Goal: Task Accomplishment & Management: Manage account settings

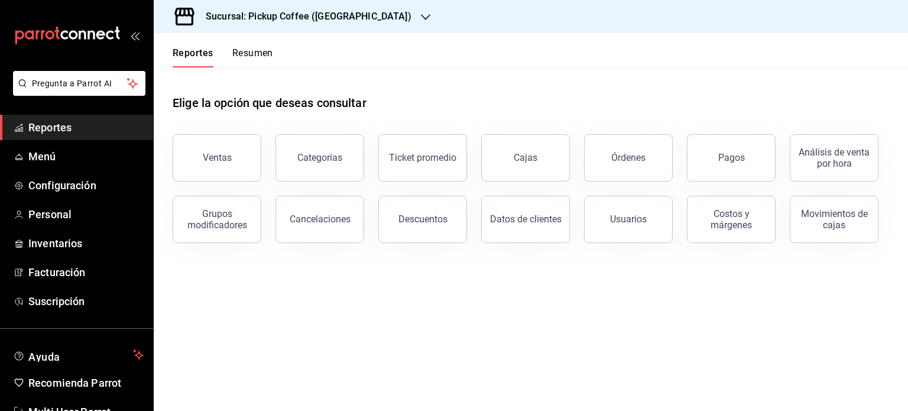
click at [384, 24] on div "Sucursal: Pickup Coffee ([GEOGRAPHIC_DATA])" at bounding box center [299, 16] width 272 height 33
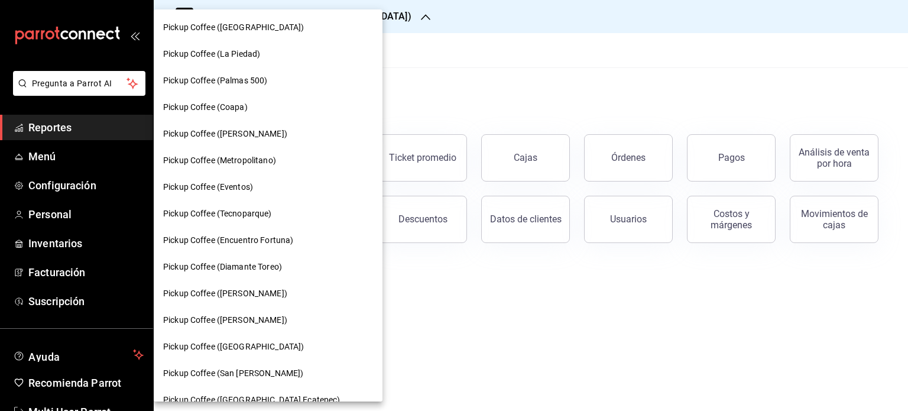
click at [413, 80] on div at bounding box center [454, 205] width 908 height 411
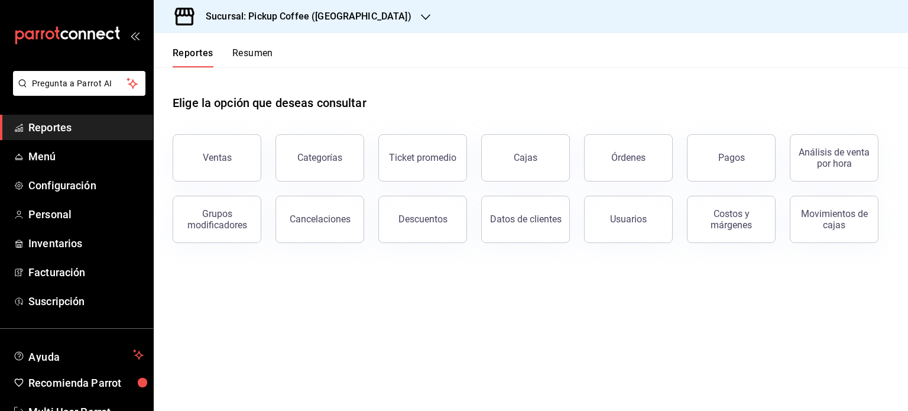
click at [399, 27] on div "Sucursal: Pickup Coffee ([GEOGRAPHIC_DATA])" at bounding box center [299, 16] width 272 height 33
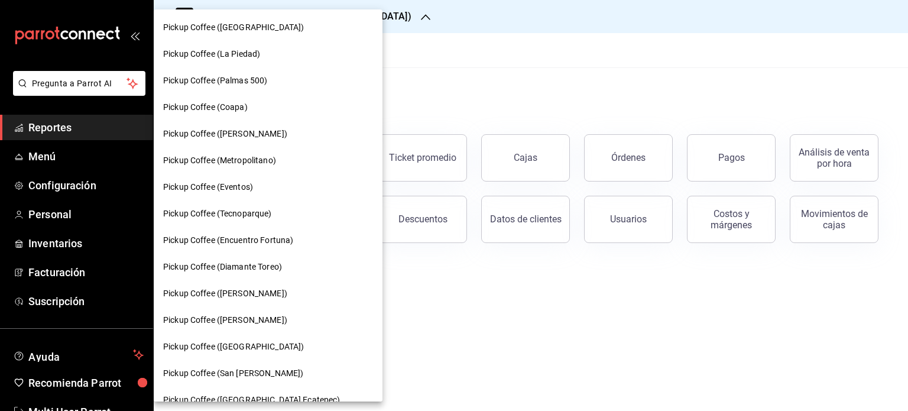
click at [461, 98] on div at bounding box center [454, 205] width 908 height 411
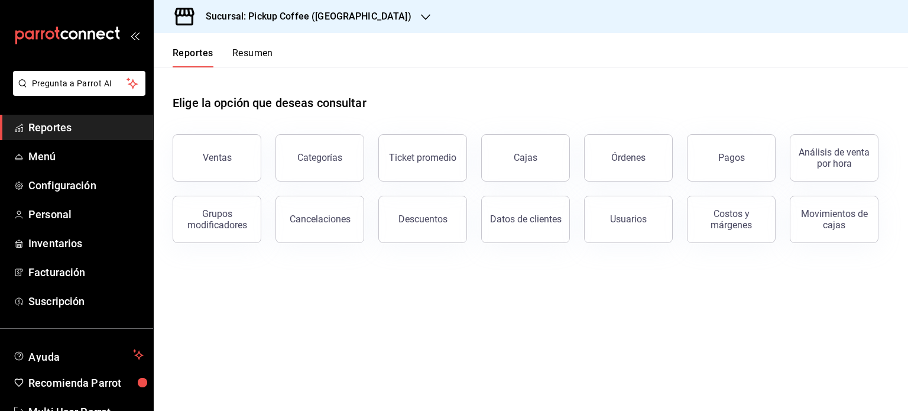
click at [265, 52] on button "Resumen" at bounding box center [252, 57] width 41 height 20
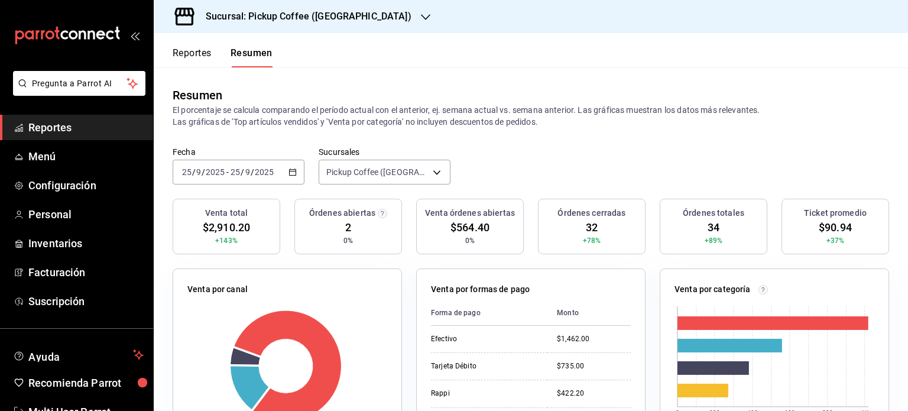
click at [395, 19] on div "Sucursal: Pickup Coffee ([GEOGRAPHIC_DATA])" at bounding box center [299, 16] width 272 height 33
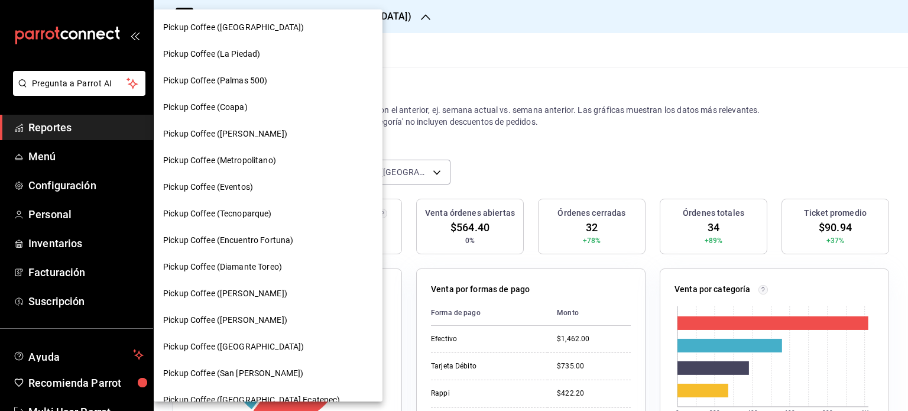
click at [412, 89] on div at bounding box center [454, 205] width 908 height 411
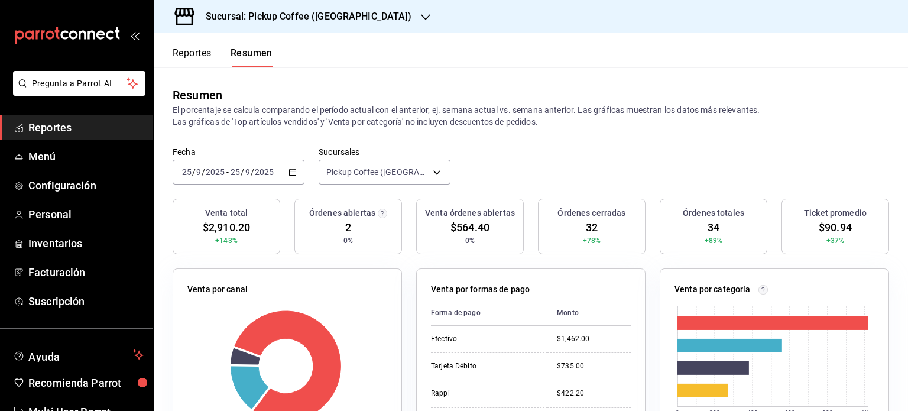
click at [434, 170] on body "Pregunta a Parrot AI Reportes Menú Configuración Personal Inventarios Facturaci…" at bounding box center [454, 205] width 908 height 411
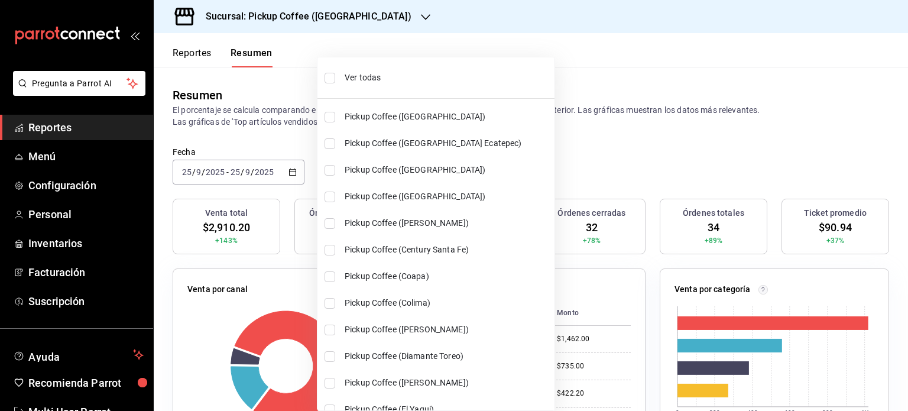
click at [326, 74] on input "checkbox" at bounding box center [330, 78] width 11 height 11
checkbox input "true"
type input "[object Object],[object Object],[object Object],[object Object],[object Object]…"
checkbox input "true"
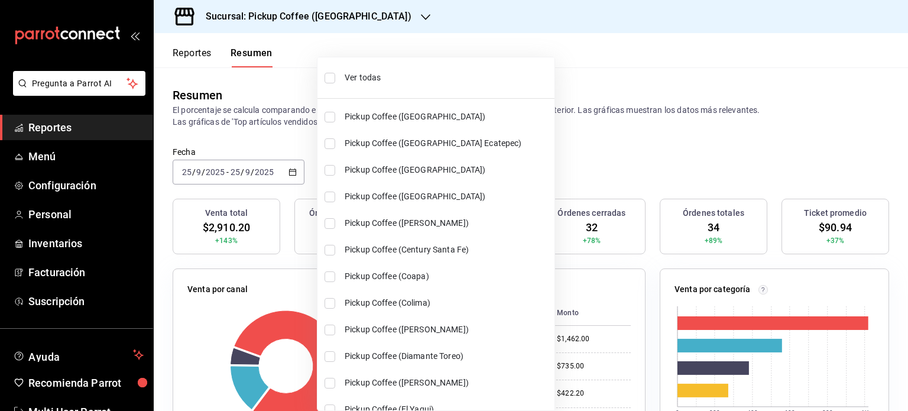
checkbox input "true"
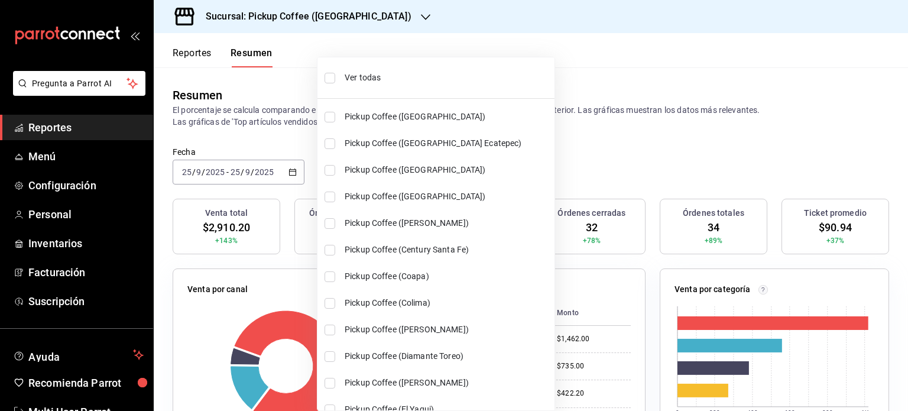
checkbox input "true"
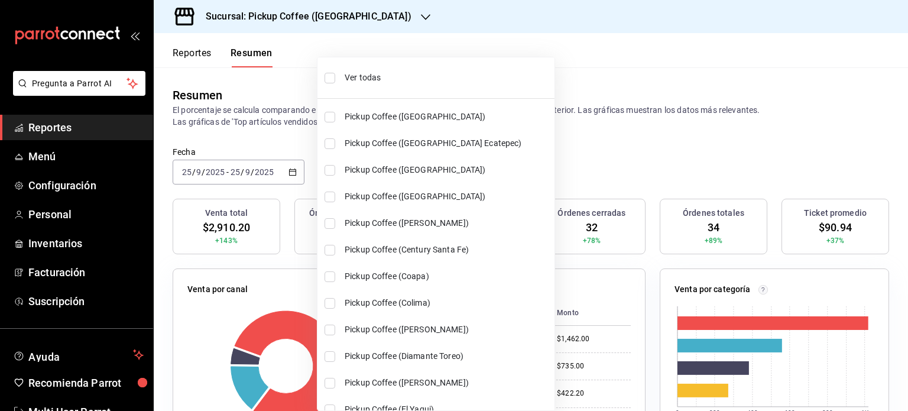
checkbox input "true"
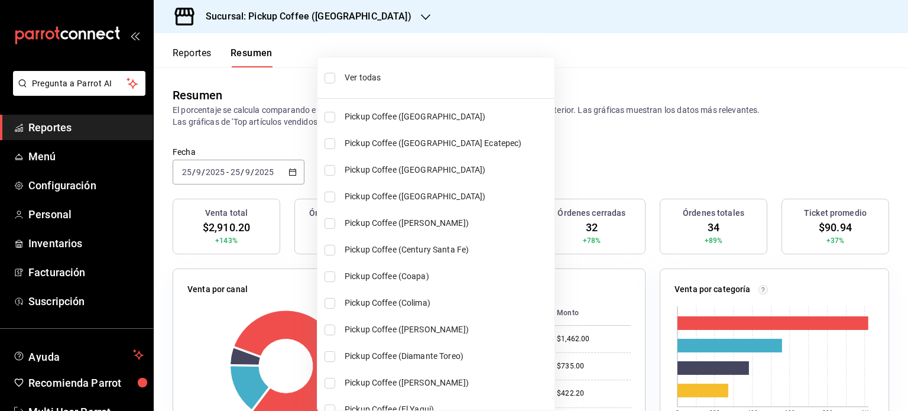
checkbox input "true"
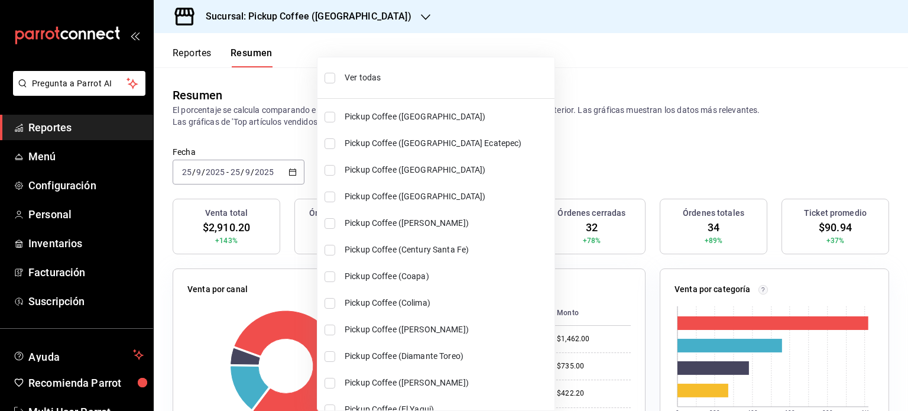
checkbox input "true"
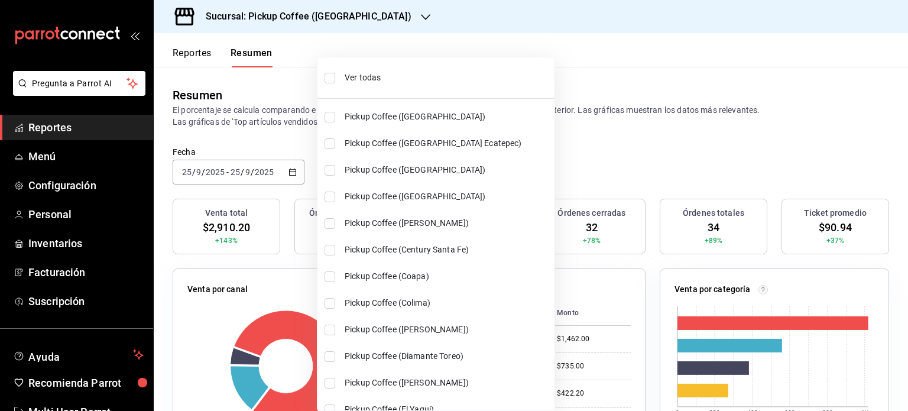
checkbox input "true"
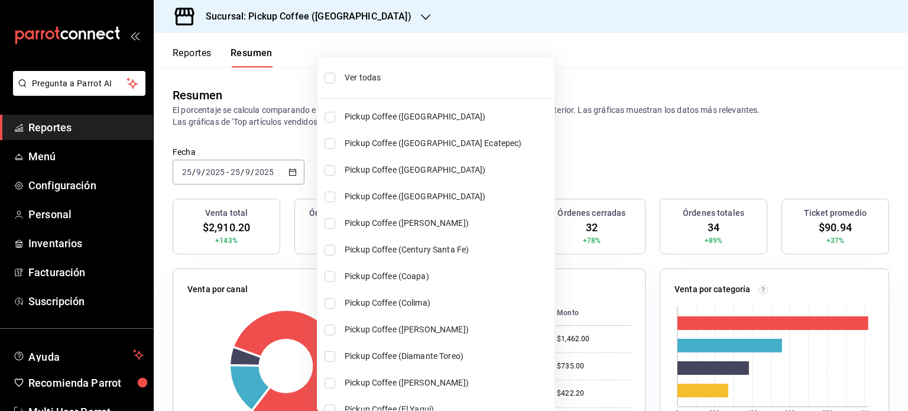
checkbox input "true"
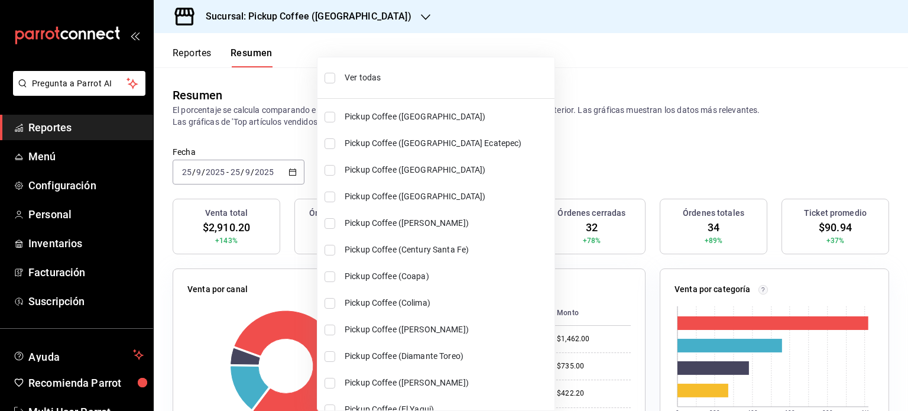
checkbox input "true"
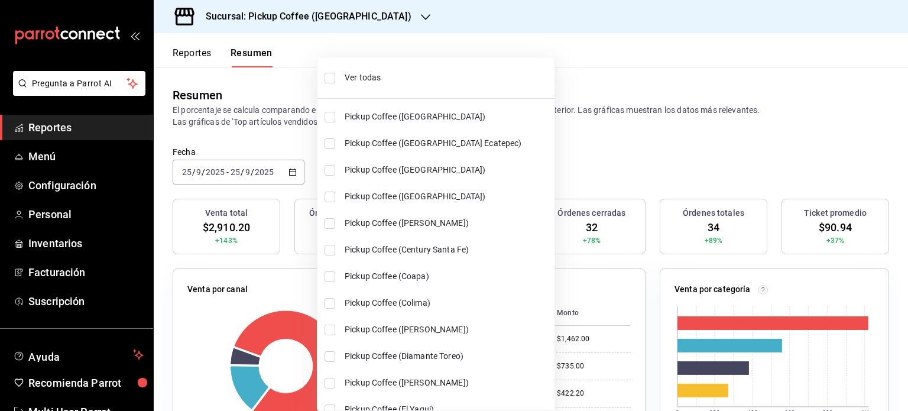
checkbox input "true"
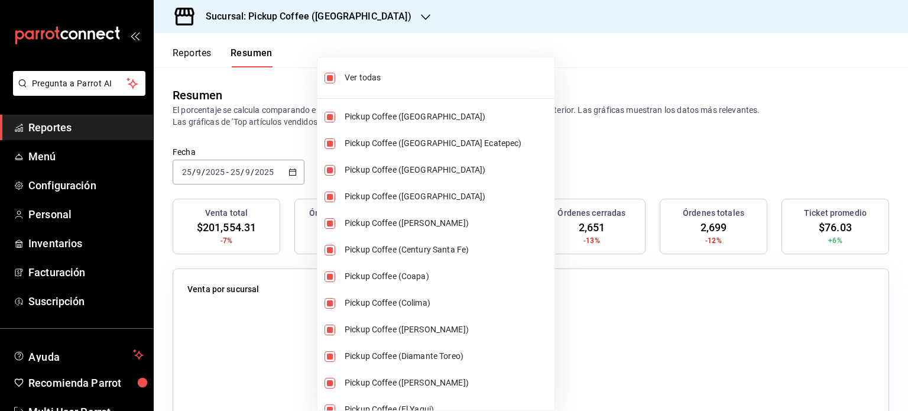
click at [718, 102] on div at bounding box center [454, 205] width 908 height 411
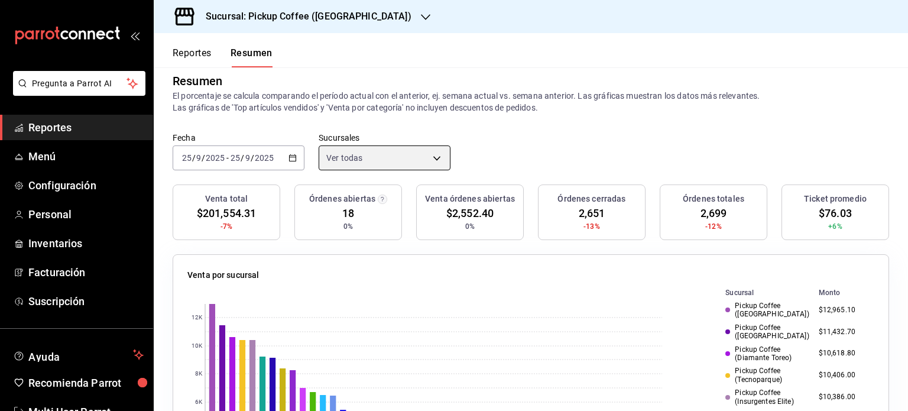
scroll to position [1, 0]
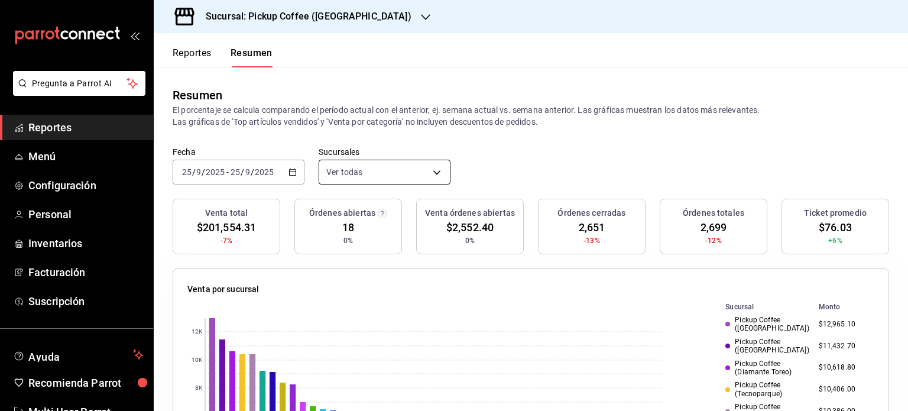
click at [419, 167] on body "Pregunta a Parrot AI Reportes Menú Configuración Personal Inventarios Facturaci…" at bounding box center [454, 205] width 908 height 411
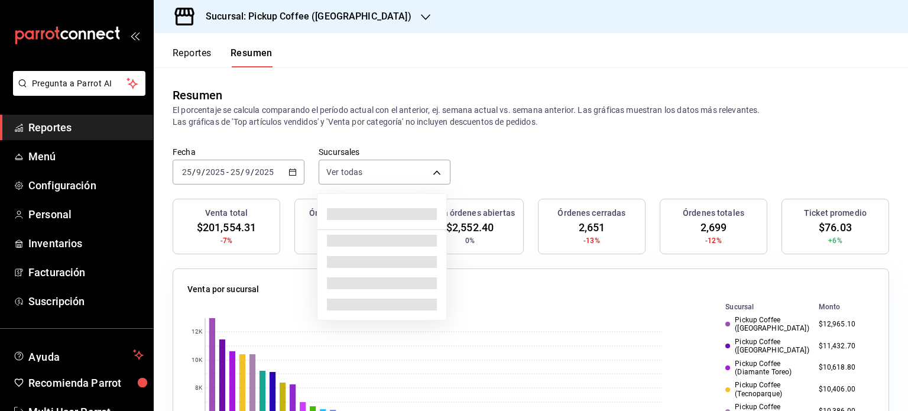
scroll to position [0, 0]
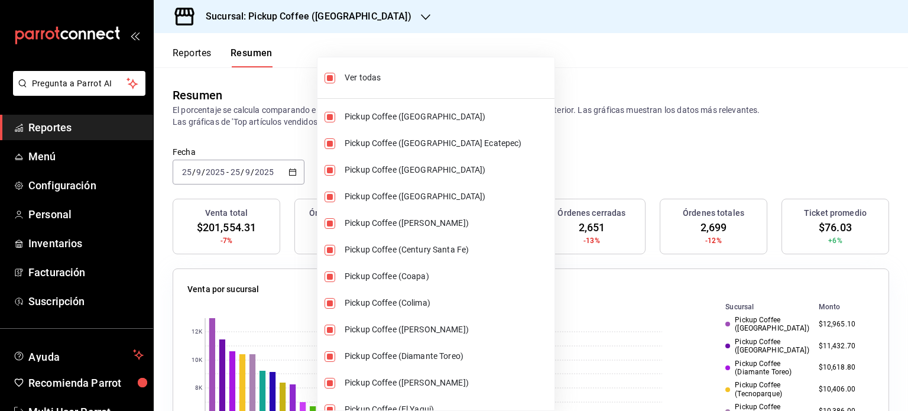
click at [322, 76] on li "Ver todas" at bounding box center [435, 77] width 237 height 31
type input "[object Object]"
checkbox input "false"
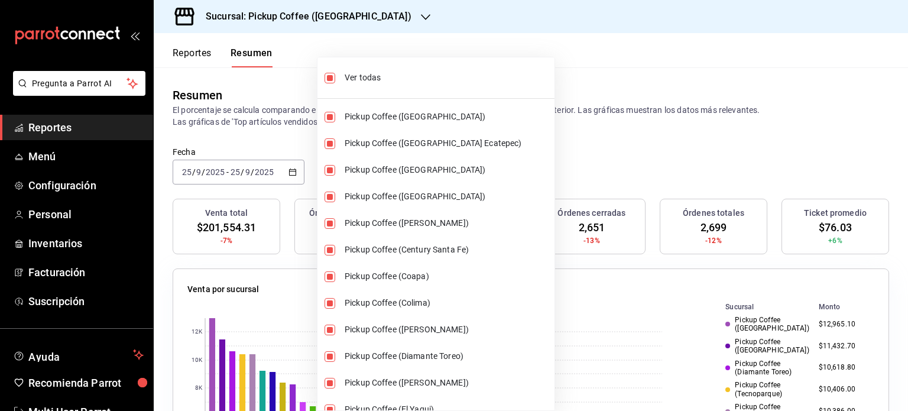
checkbox input "false"
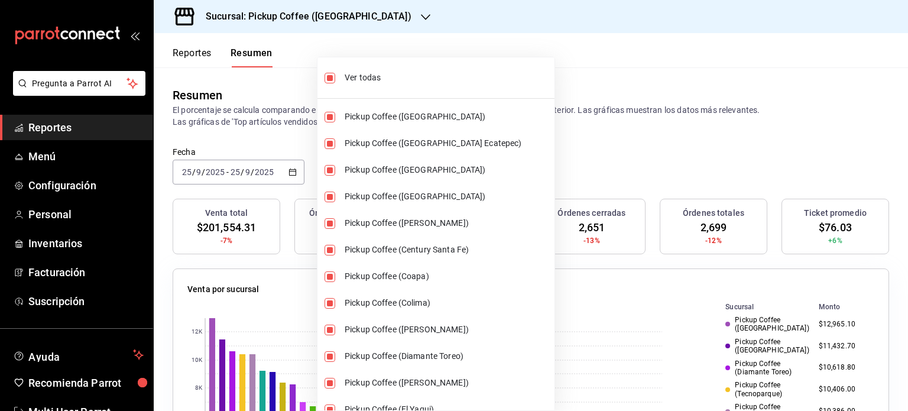
checkbox input "false"
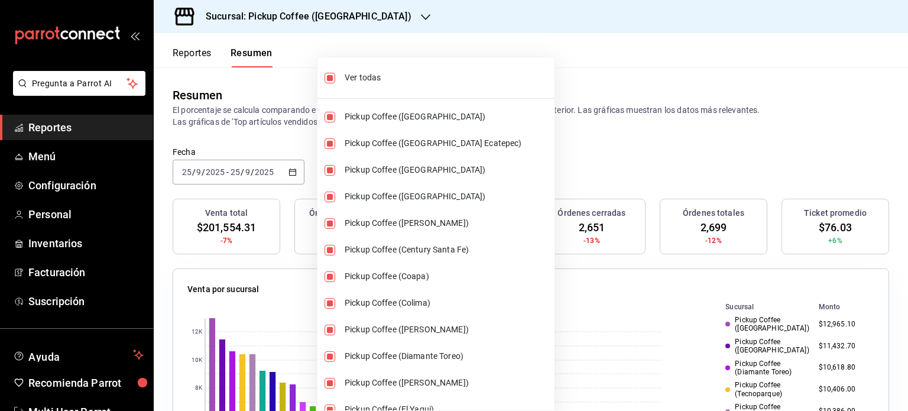
checkbox input "false"
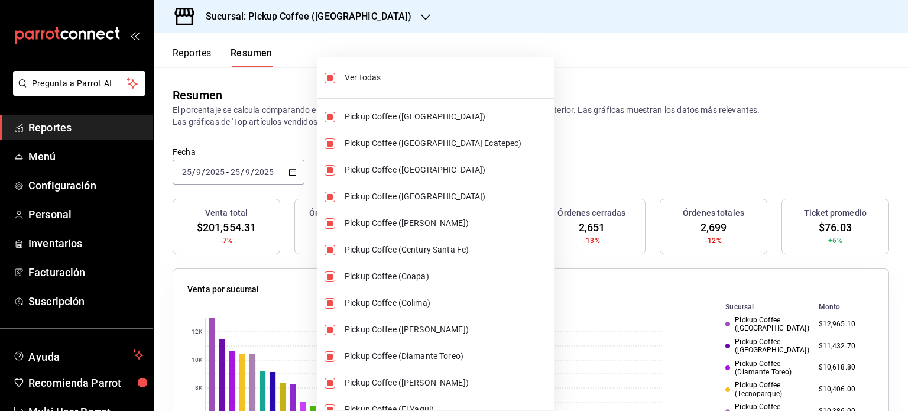
checkbox input "false"
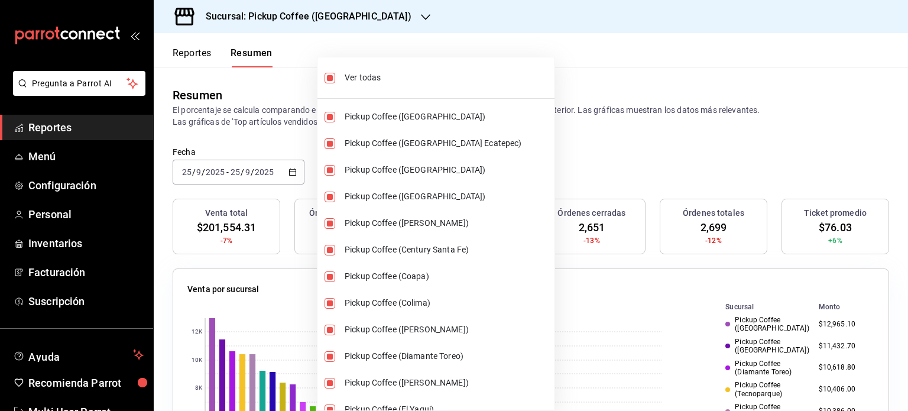
checkbox input "false"
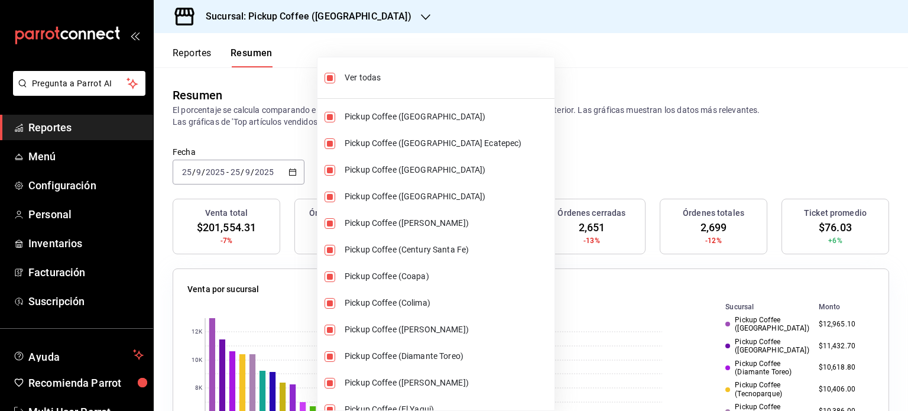
checkbox input "false"
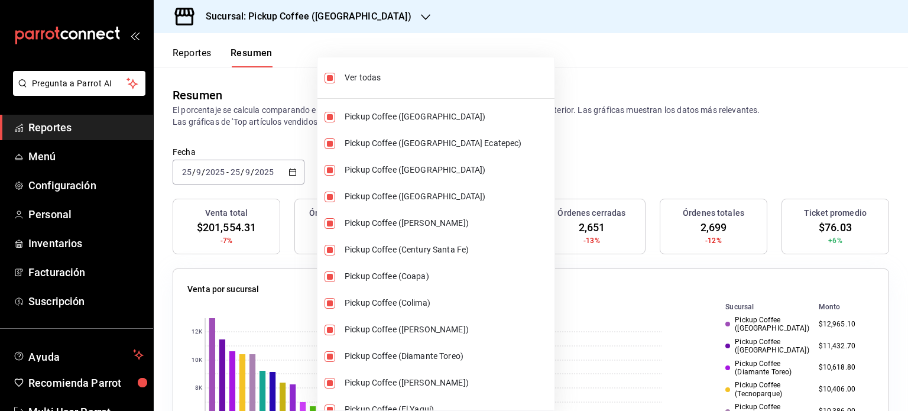
checkbox input "false"
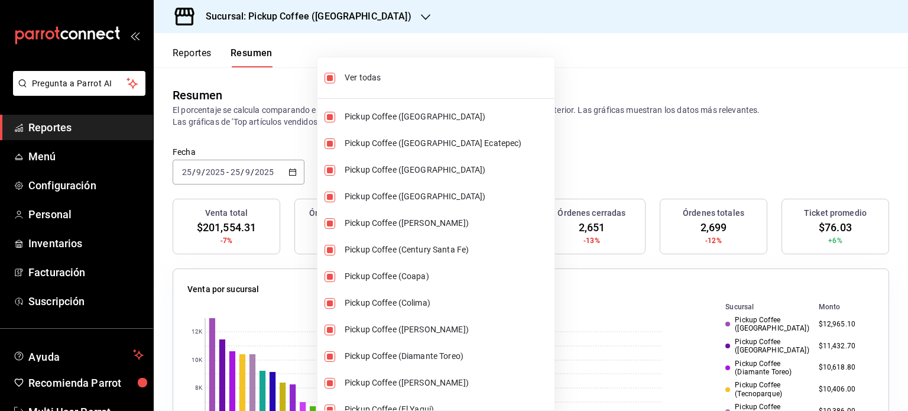
checkbox input "false"
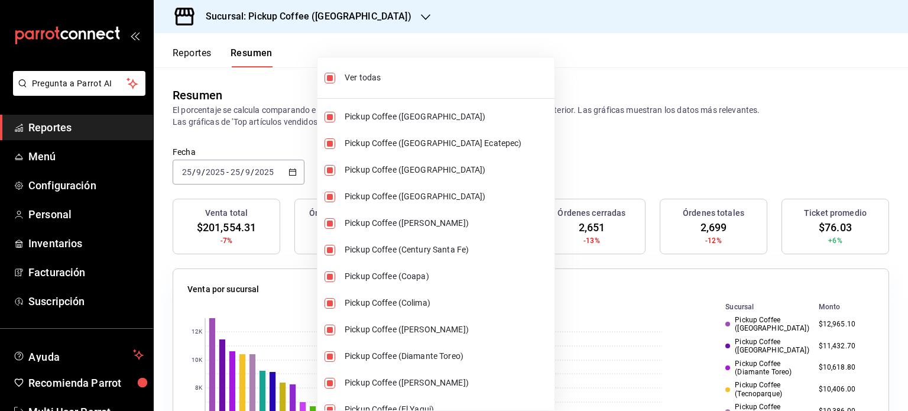
checkbox input "false"
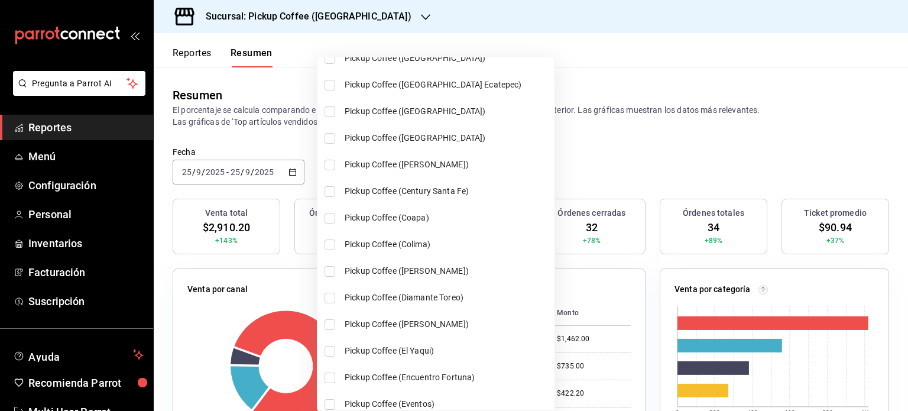
click at [329, 219] on input "checkbox" at bounding box center [330, 218] width 11 height 11
checkbox input "true"
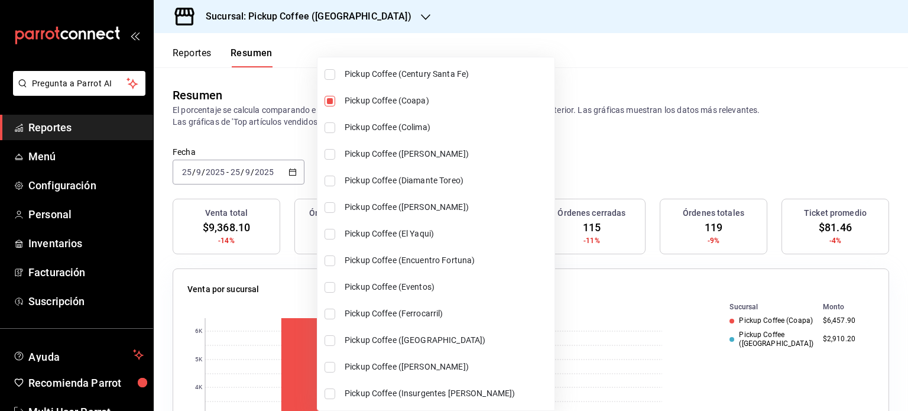
scroll to position [176, 0]
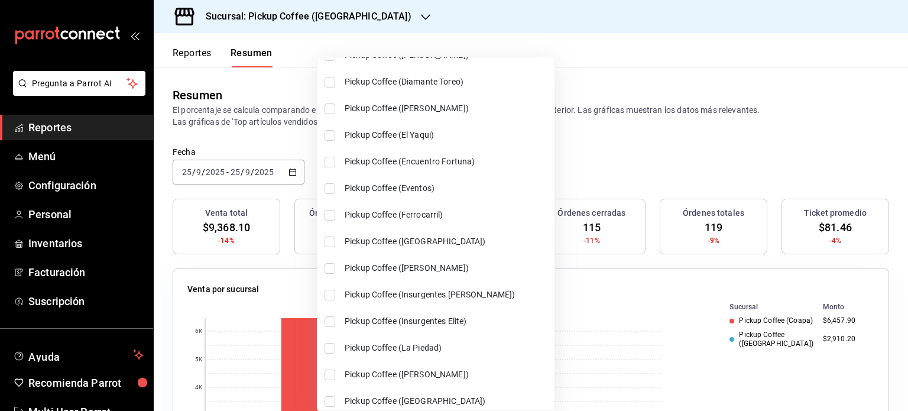
click at [330, 248] on li "Pickup Coffee ([GEOGRAPHIC_DATA])" at bounding box center [435, 241] width 237 height 27
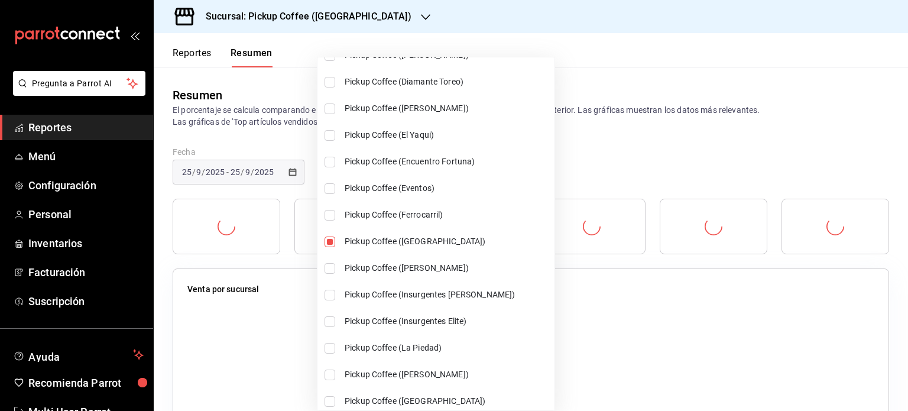
type input "[object Object],[object Object],[object Object]"
checkbox input "true"
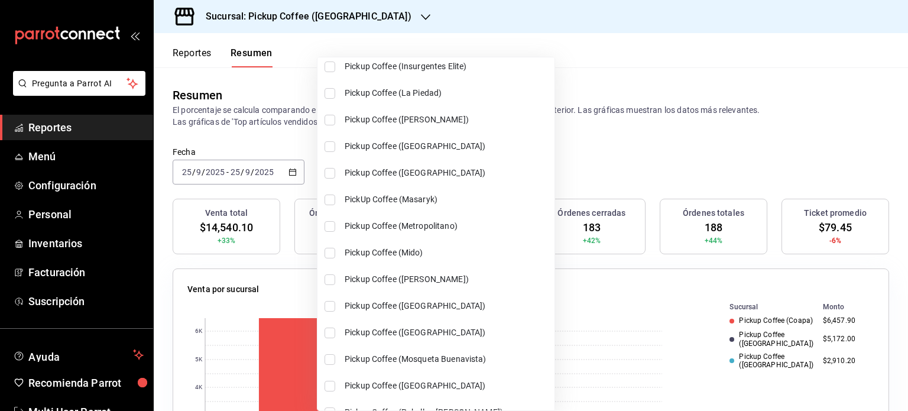
scroll to position [530, 0]
click at [325, 276] on input "checkbox" at bounding box center [330, 279] width 11 height 11
checkbox input "true"
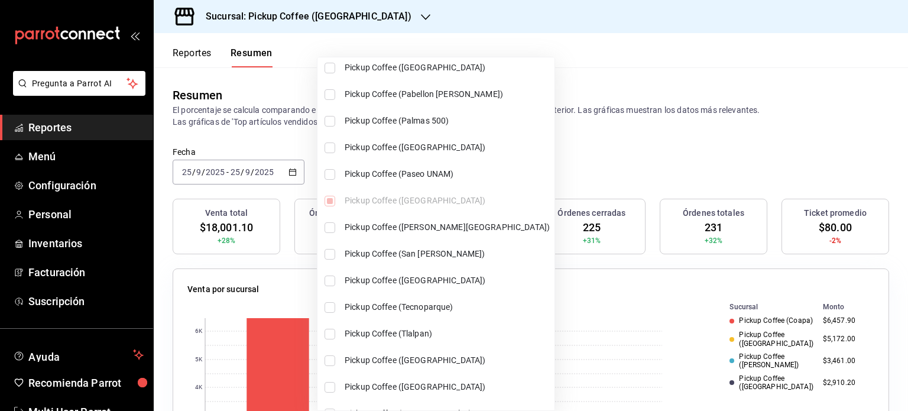
scroll to position [895, 0]
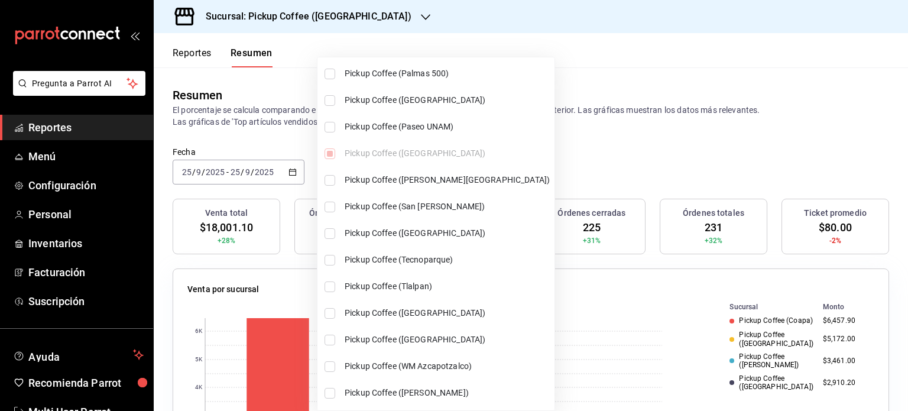
click at [343, 206] on li "Pickup Coffee (San [PERSON_NAME])" at bounding box center [435, 206] width 237 height 27
type input "[object Object],[object Object],[object Object],[object Object],[object Object]"
checkbox input "true"
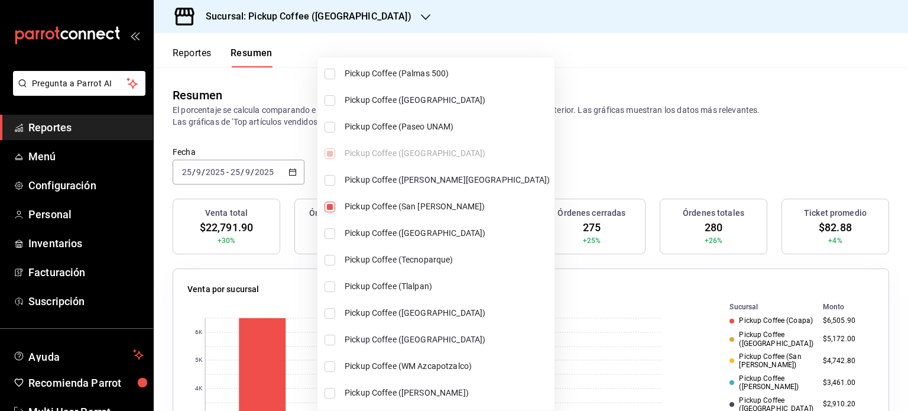
click at [333, 281] on input "checkbox" at bounding box center [330, 286] width 11 height 11
checkbox input "true"
type input "[object Object],[object Object],[object Object],[object Object],[object Object]…"
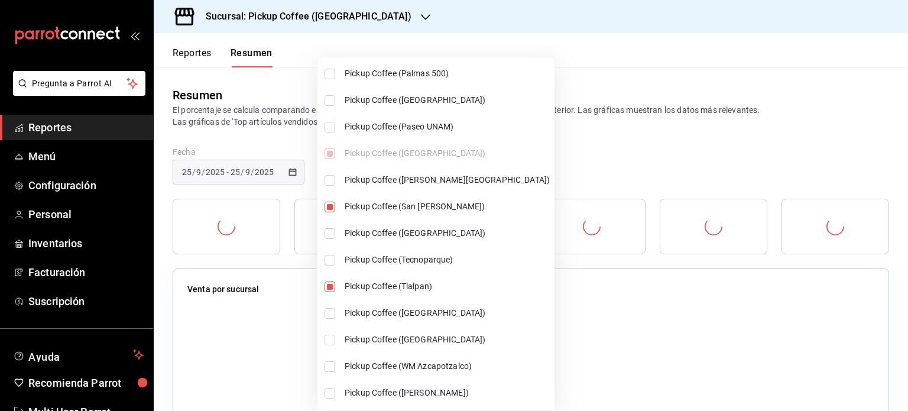
click at [326, 313] on input "checkbox" at bounding box center [330, 313] width 11 height 11
checkbox input "true"
type input "[object Object],[object Object],[object Object],[object Object],[object Object]…"
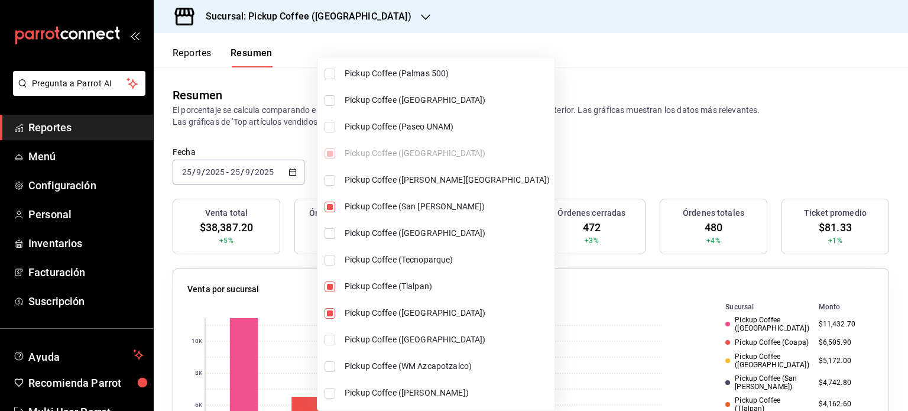
click at [332, 127] on input "checkbox" at bounding box center [330, 127] width 11 height 11
checkbox input "true"
type input "[object Object],[object Object],[object Object],[object Object],[object Object]…"
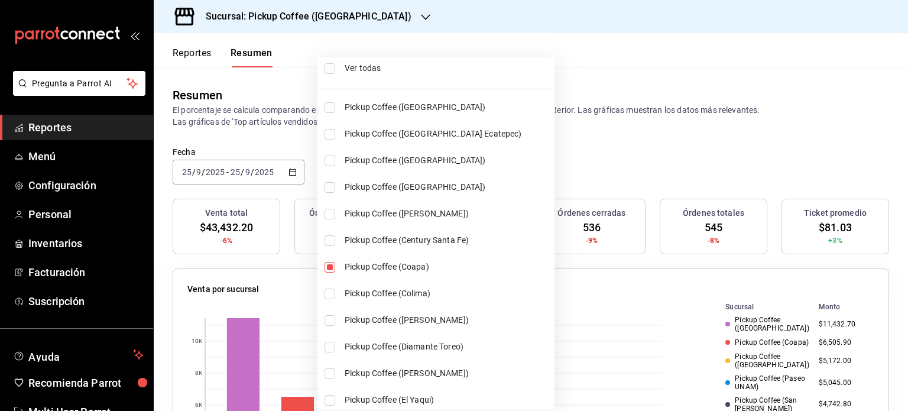
scroll to position [0, 0]
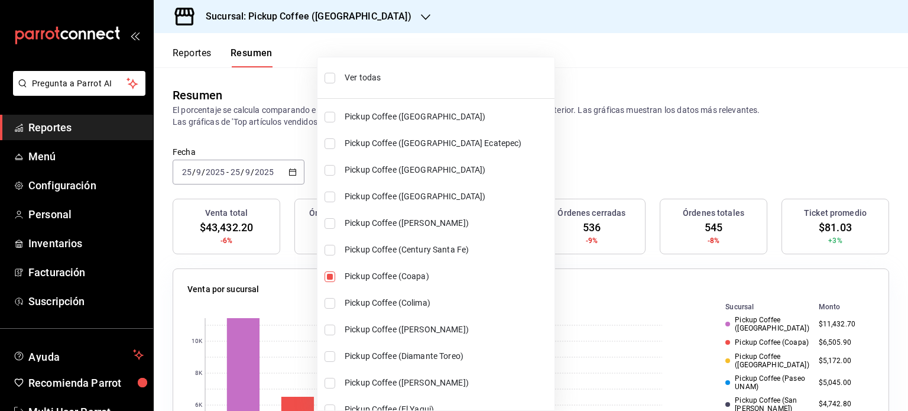
click at [596, 169] on div at bounding box center [454, 205] width 908 height 411
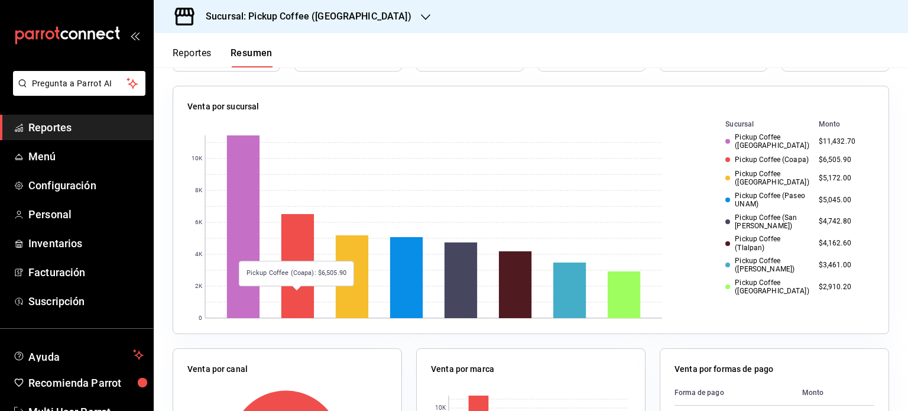
scroll to position [182, 0]
